Goal: Information Seeking & Learning: Find specific fact

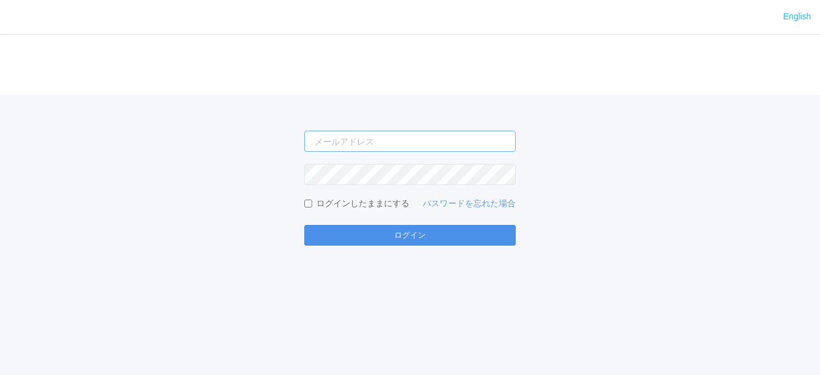
type input "[EMAIL_ADDRESS][DOMAIN_NAME]"
click at [379, 231] on button "ログイン" at bounding box center [409, 235] width 211 height 21
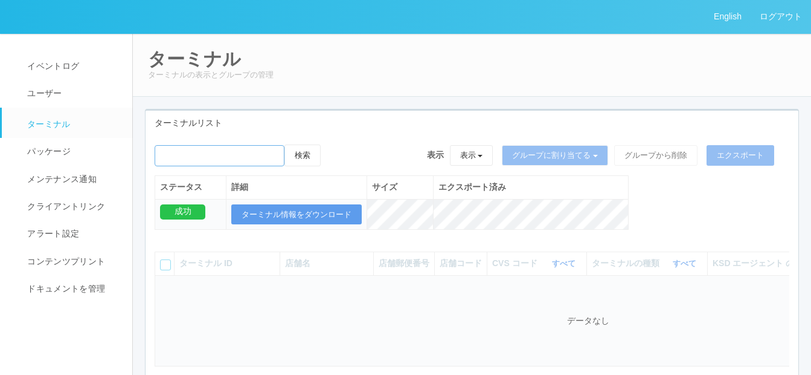
click at [181, 151] on input "emailSearch" at bounding box center [220, 155] width 130 height 21
paste input "・[GEOGRAPHIC_DATA]店 RA68101450"
type input "・[GEOGRAPHIC_DATA]店 RA68101450"
drag, startPoint x: 283, startPoint y: 158, endPoint x: 148, endPoint y: 153, distance: 134.8
click at [148, 153] on div "検索 表示 表示 すべてのターミナル 未割り当てのターミナル グループを追加 グループ名を編集 アーカイブ済みのターミナル グループに割り当てる グループを追…" at bounding box center [472, 193] width 653 height 98
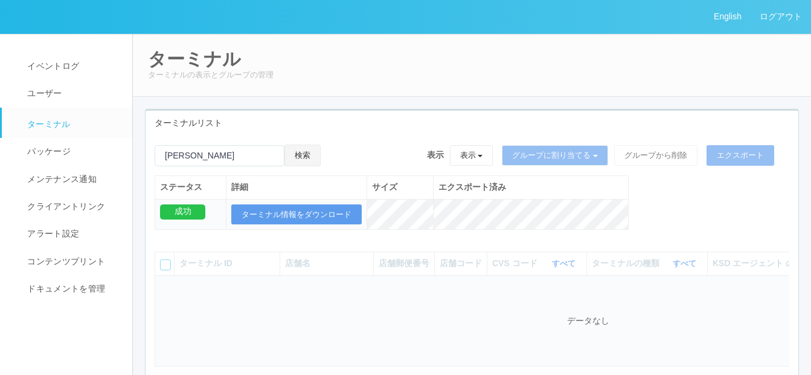
click at [307, 149] on button "検索" at bounding box center [303, 155] width 36 height 22
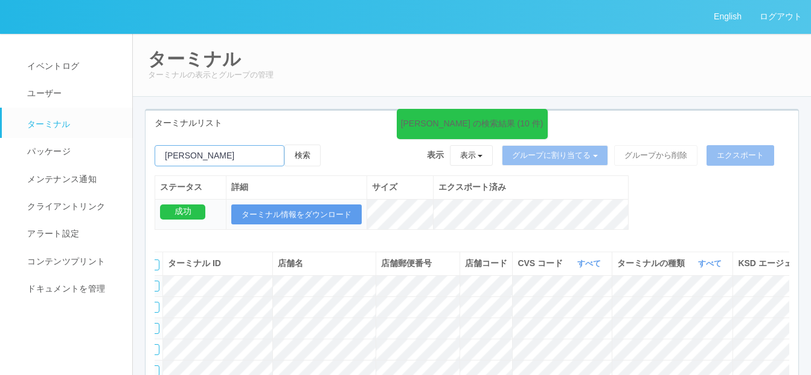
click at [221, 150] on input "emailSearch" at bounding box center [220, 155] width 130 height 21
paste input "[PERSON_NAME]/08/18 1"
type input "[PERSON_NAME]/08/18 1"
drag, startPoint x: 252, startPoint y: 157, endPoint x: 148, endPoint y: 153, distance: 104.0
click at [148, 153] on div "[PERSON_NAME] の検索結果 (10 件) 検索 表示 表示 すべてのターミナル 未割り当てのターミナル グループを追加 グループ名を編集 アーカイ…" at bounding box center [472, 193] width 653 height 98
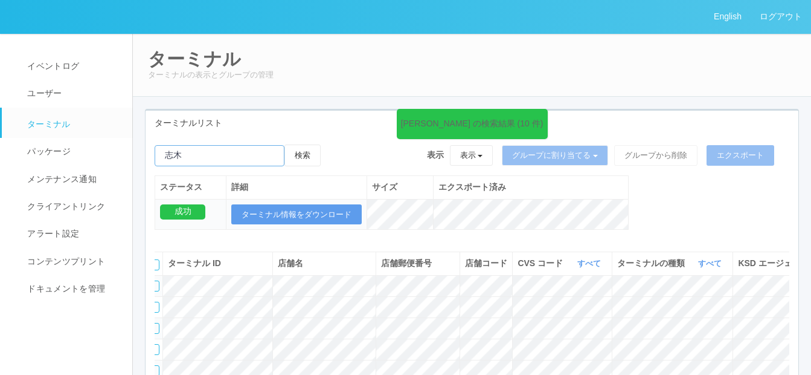
type input "志"
click at [313, 155] on button "検索" at bounding box center [303, 155] width 36 height 22
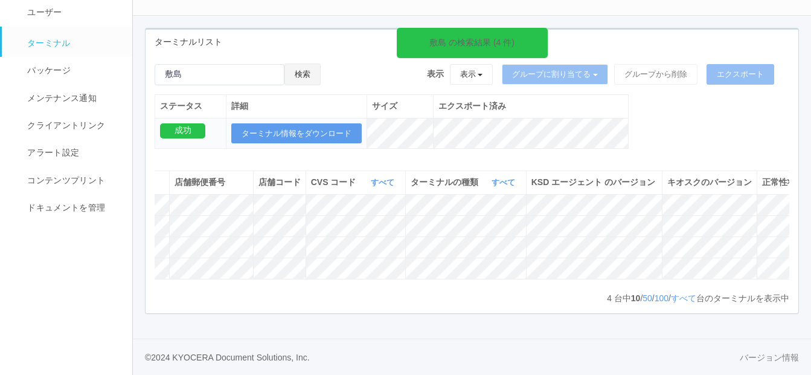
scroll to position [0, 263]
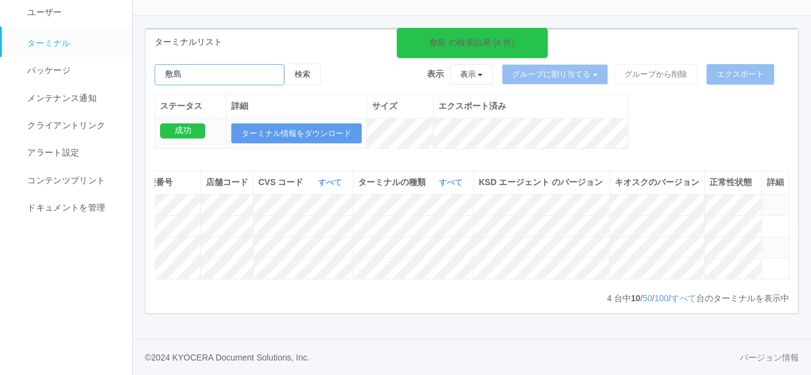
click at [205, 64] on input "emailSearch" at bounding box center [220, 74] width 130 height 21
type input "敷"
paste input "綾園"
type input "綾園"
click at [300, 63] on button "検索" at bounding box center [303, 74] width 36 height 22
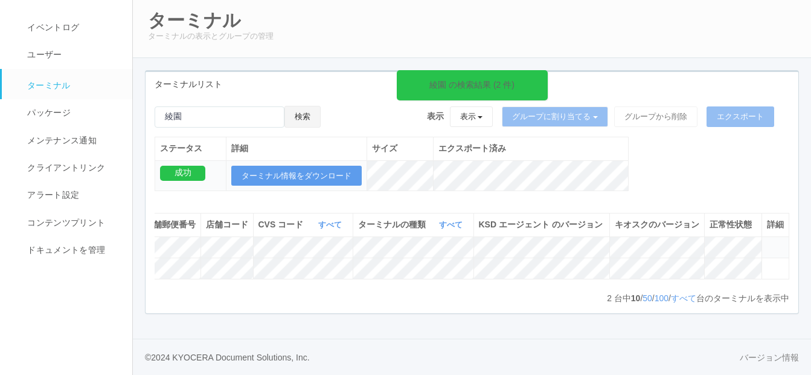
scroll to position [0, 239]
